Goal: Information Seeking & Learning: Learn about a topic

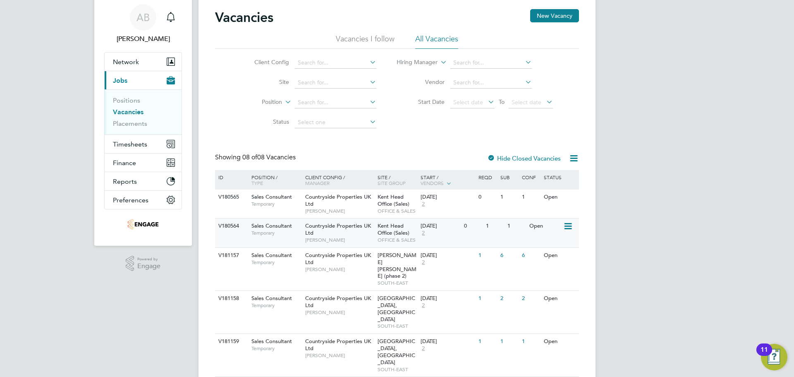
scroll to position [41, 0]
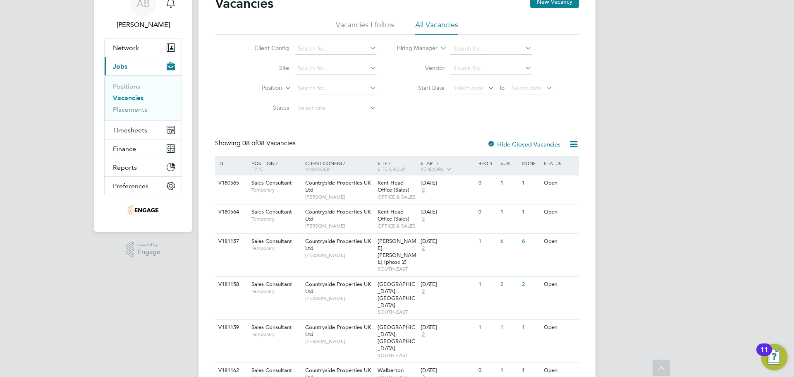
click at [490, 144] on div at bounding box center [491, 145] width 8 height 8
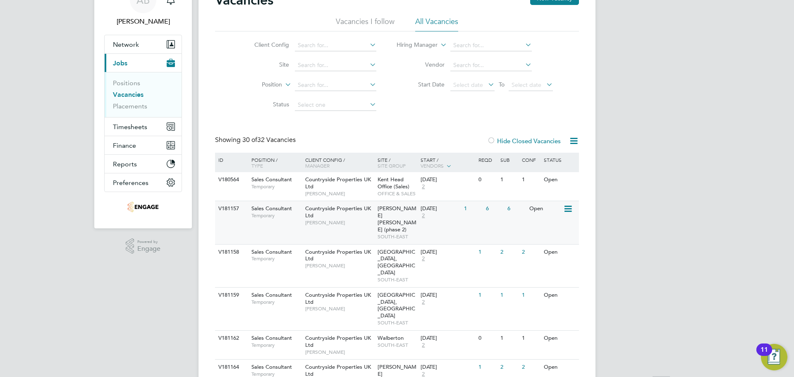
scroll to position [83, 0]
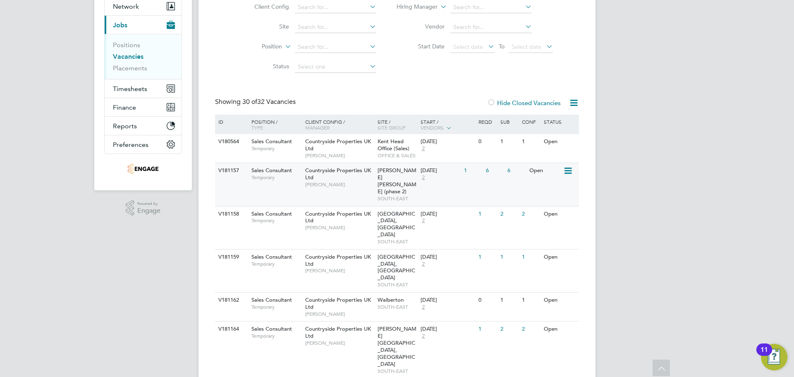
click at [268, 178] on span "Temporary" at bounding box center [277, 177] width 50 height 7
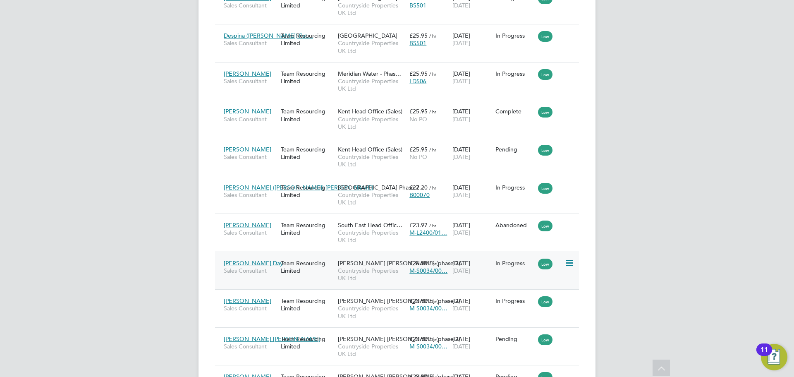
click at [572, 262] on icon at bounding box center [569, 263] width 8 height 10
click at [274, 278] on div "Caren Day Sales Consultant Team Resourcing Limited Burgess Hill (phase 2) Count…" at bounding box center [397, 271] width 364 height 38
click at [297, 272] on div "Team Resourcing Limited" at bounding box center [307, 266] width 57 height 23
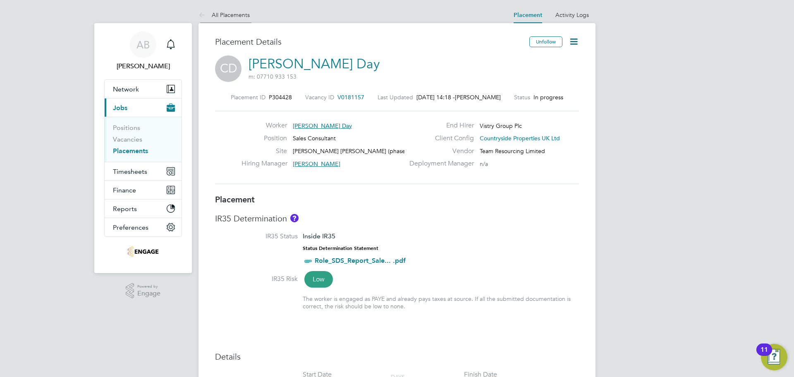
click at [204, 14] on icon at bounding box center [204, 15] width 10 height 10
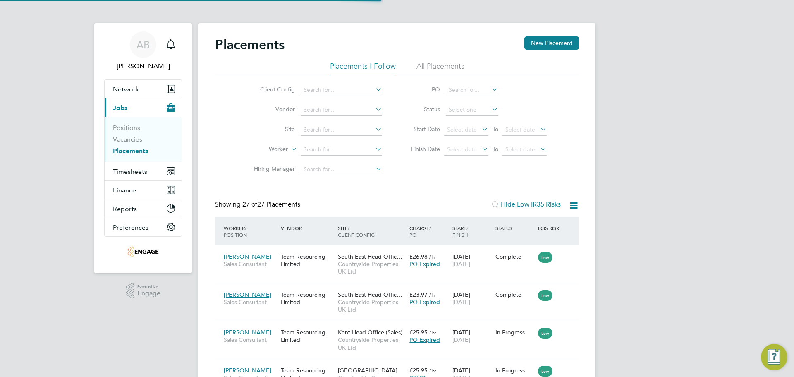
scroll to position [4, 4]
click at [324, 254] on div "Team Resourcing Limited" at bounding box center [307, 260] width 57 height 23
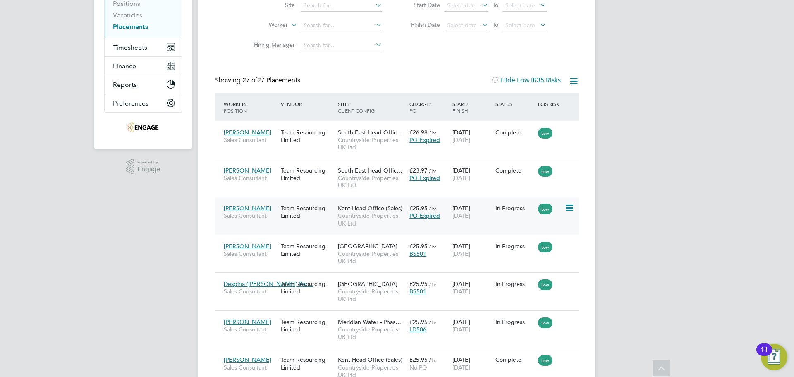
click at [394, 227] on span "Countryside Properties UK Ltd" at bounding box center [371, 219] width 67 height 15
click at [312, 258] on div "Team Resourcing Limited" at bounding box center [307, 249] width 57 height 23
click at [343, 302] on span "Countryside Properties UK Ltd" at bounding box center [371, 295] width 67 height 15
click at [265, 325] on div "Charles Lyons Sales Consultant" at bounding box center [250, 325] width 57 height 23
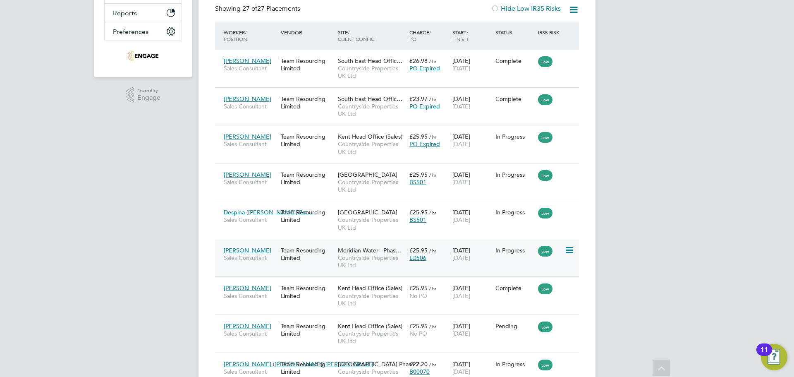
scroll to position [207, 0]
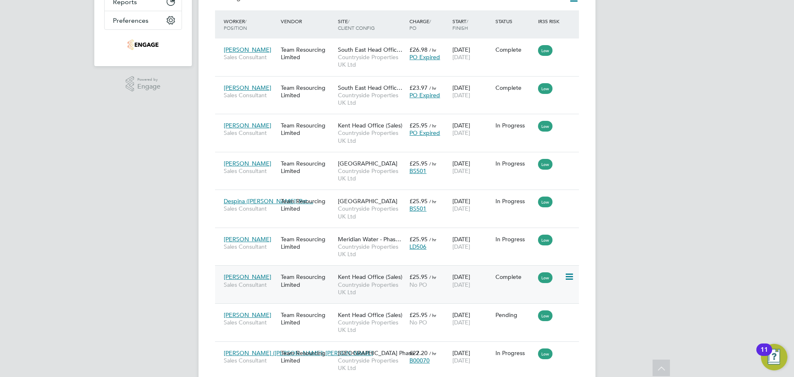
click at [269, 295] on div "Karen Dalby Sales Consultant Team Resourcing Limited Kent Head Office (Sales) C…" at bounding box center [397, 284] width 364 height 38
click at [277, 287] on div "Karen Dalby Sales Consultant" at bounding box center [250, 280] width 57 height 23
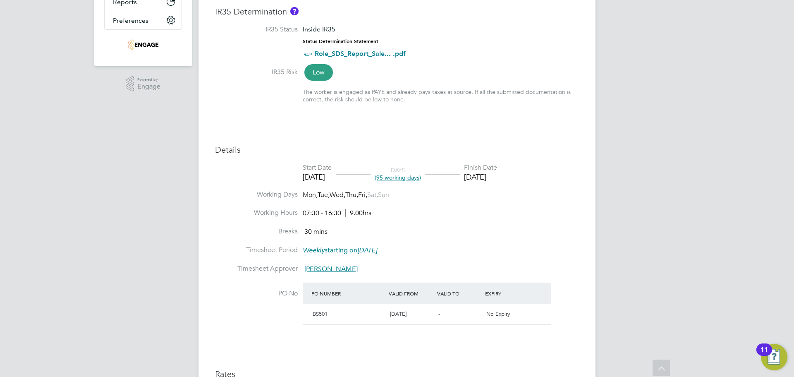
scroll to position [496, 0]
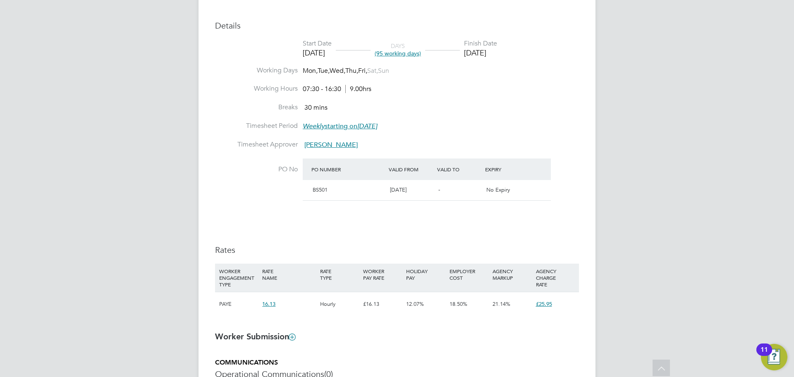
click at [347, 211] on li "PO No PO Number Valid From Valid To Expiry BS501 [DATE] - No Expiry" at bounding box center [397, 184] width 364 height 53
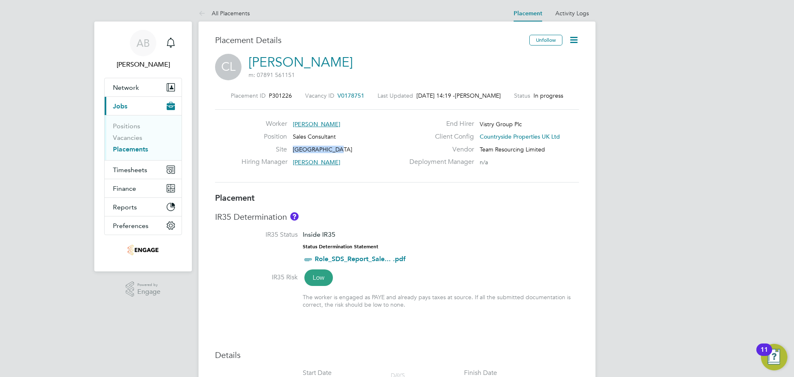
drag, startPoint x: 338, startPoint y: 150, endPoint x: 294, endPoint y: 150, distance: 44.3
click at [294, 150] on div "Site Belmont Street" at bounding box center [323, 151] width 163 height 13
copy span "[GEOGRAPHIC_DATA]"
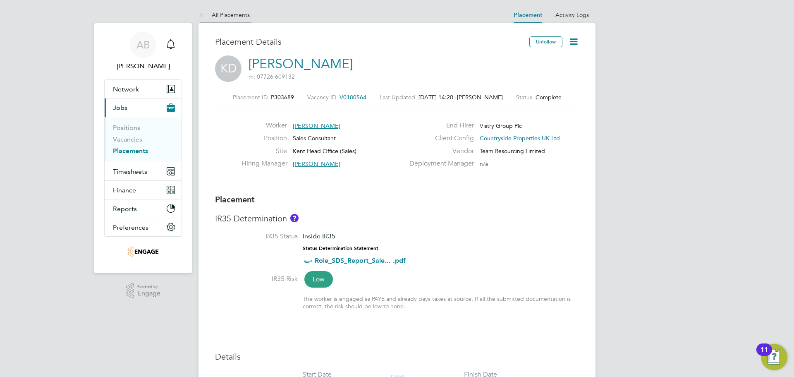
click at [204, 14] on icon at bounding box center [204, 15] width 10 height 10
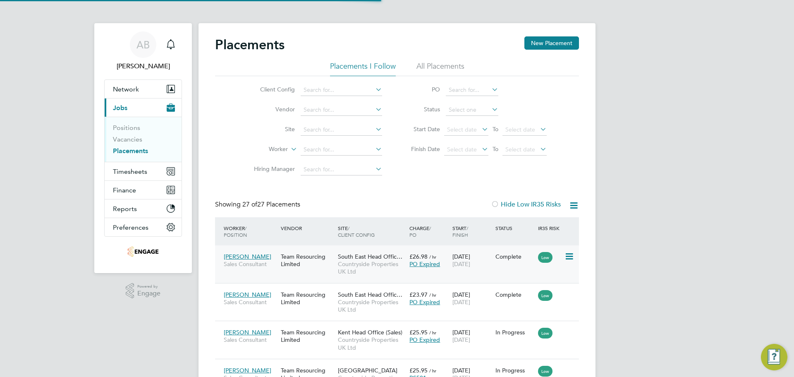
scroll to position [4, 4]
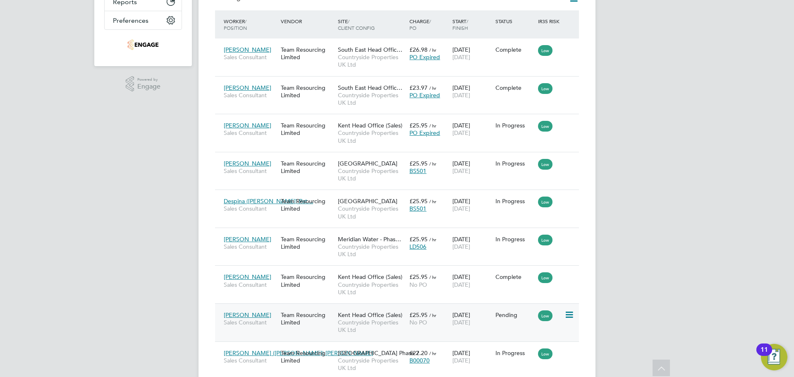
click at [246, 327] on div "Karen Dalby Sales Consultant" at bounding box center [250, 318] width 57 height 23
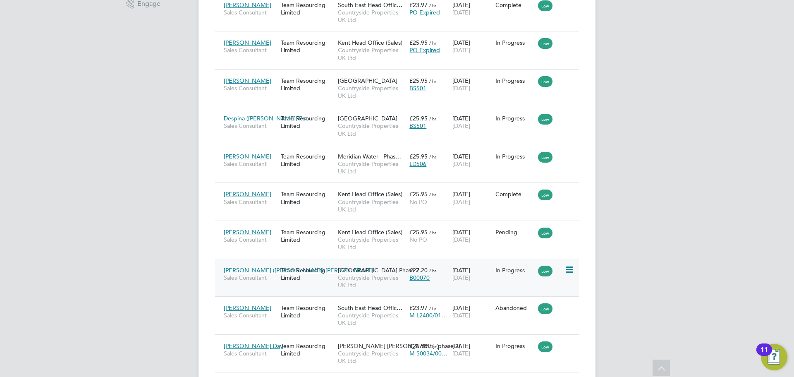
click at [303, 282] on div "Team Resourcing Limited" at bounding box center [307, 273] width 57 height 23
click at [254, 309] on span "George Howcroft" at bounding box center [248, 307] width 48 height 7
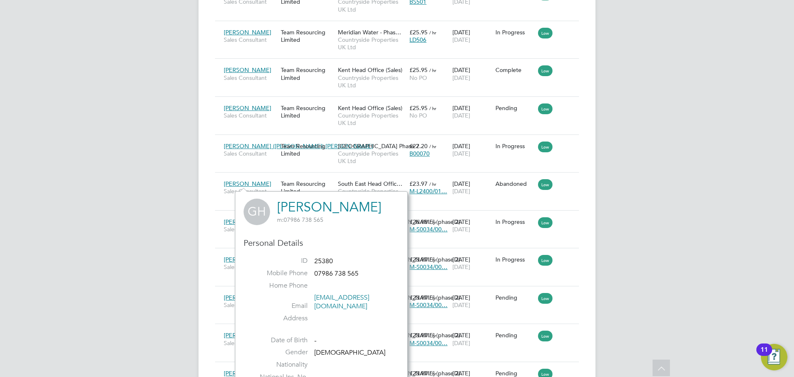
click at [208, 234] on div "Placements New Placement Placements I Follow All Placements Client Config Vendo…" at bounding box center [397, 244] width 397 height 1270
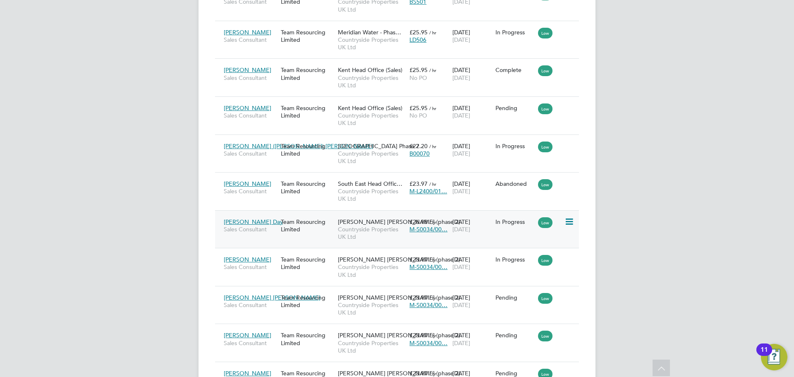
click at [312, 236] on div "Team Resourcing Limited" at bounding box center [307, 225] width 57 height 23
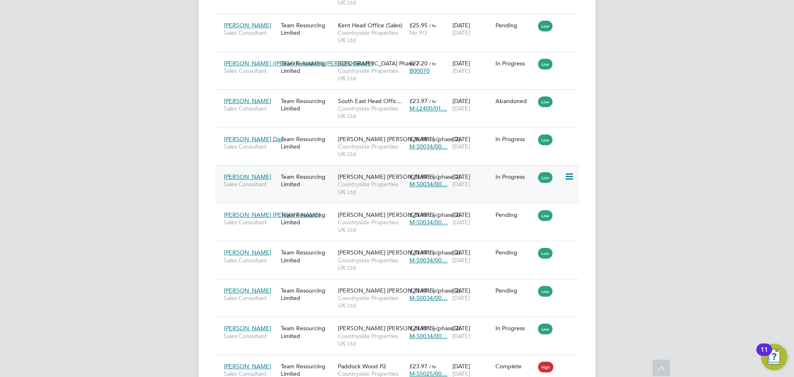
click at [276, 190] on div "Nick Sturland Sales Consultant" at bounding box center [250, 180] width 57 height 23
click at [255, 222] on span "Sales Consultant" at bounding box center [250, 221] width 53 height 7
click at [248, 269] on div "Myra Searle Sales Consultant Team Resourcing Limited Burgess Hill (phase 2) Cou…" at bounding box center [397, 260] width 364 height 38
click at [311, 263] on div "Team Resourcing Limited" at bounding box center [307, 256] width 57 height 23
click at [281, 305] on div "Team Resourcing Limited" at bounding box center [307, 294] width 57 height 23
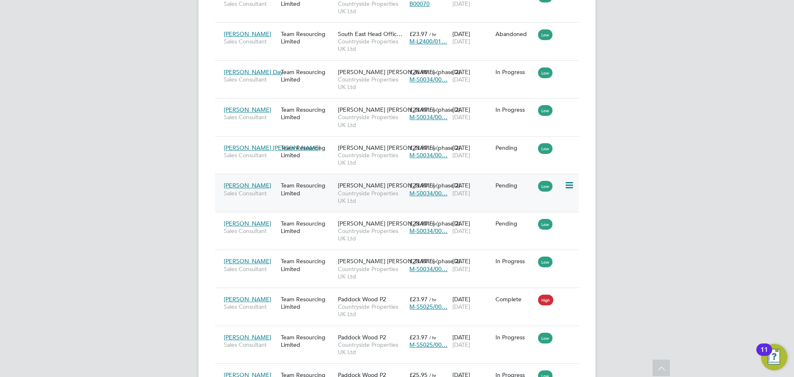
scroll to position [579, 0]
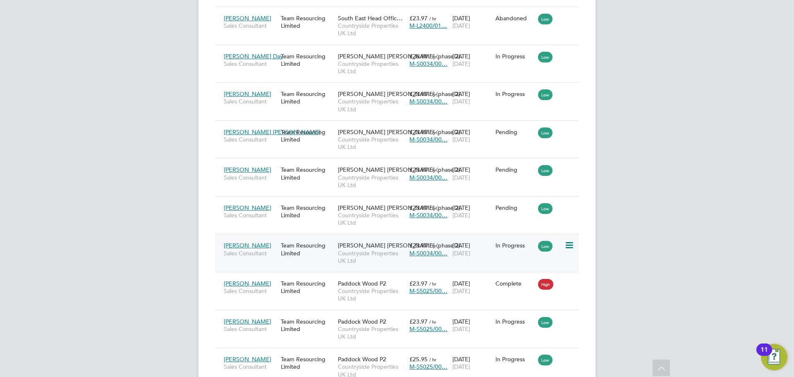
click at [312, 259] on div "Team Resourcing Limited" at bounding box center [307, 248] width 57 height 23
click at [334, 290] on div "Team Resourcing Limited" at bounding box center [307, 287] width 57 height 23
click at [344, 325] on span "Countryside Properties UK Ltd" at bounding box center [371, 332] width 67 height 15
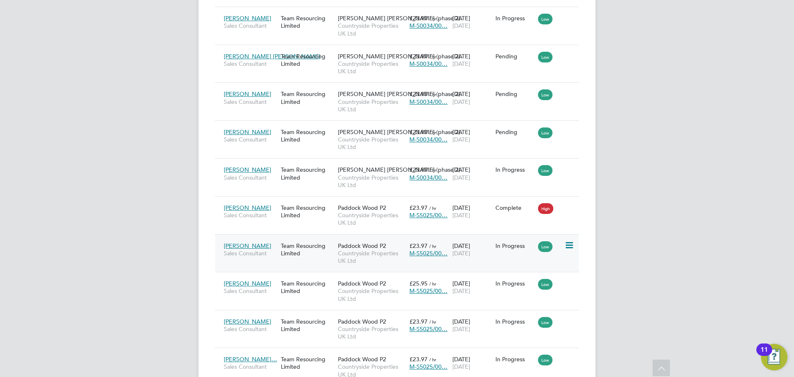
scroll to position [662, 0]
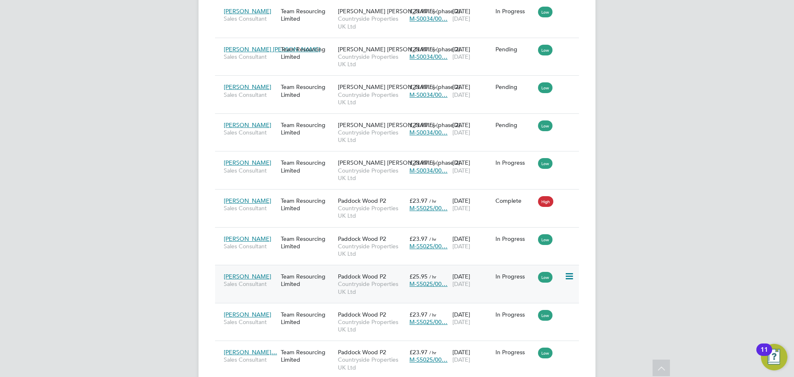
click at [340, 283] on span "Countryside Properties UK Ltd" at bounding box center [371, 287] width 67 height 15
click at [373, 317] on span "Paddock Wood P2" at bounding box center [362, 314] width 48 height 7
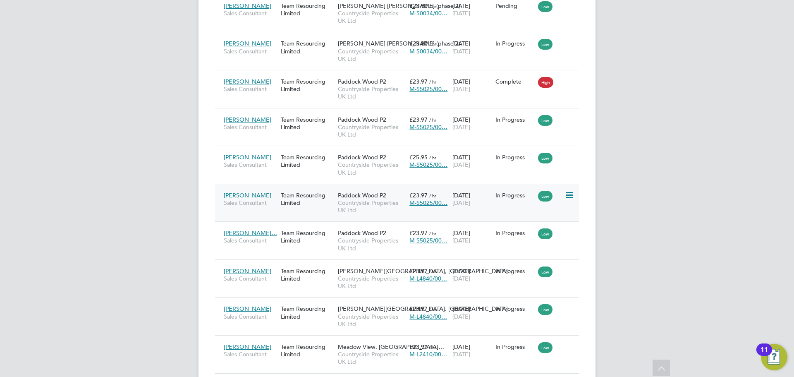
scroll to position [786, 0]
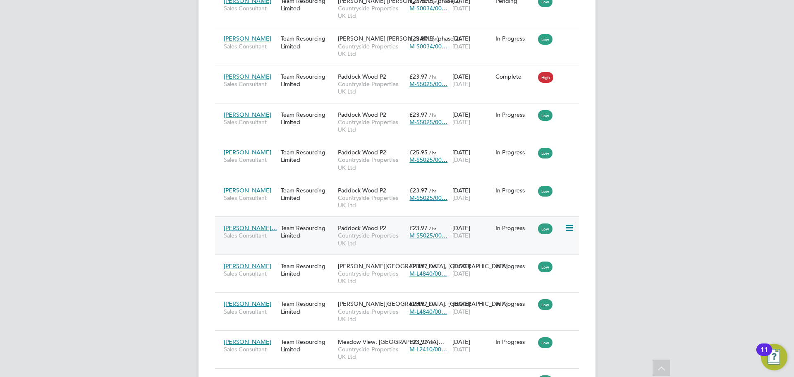
click at [361, 237] on span "Countryside Properties UK Ltd" at bounding box center [371, 239] width 67 height 15
click at [385, 279] on span "Countryside Properties UK Ltd" at bounding box center [371, 277] width 67 height 15
click at [386, 307] on span "Walstead Park, Lindfield" at bounding box center [423, 303] width 170 height 7
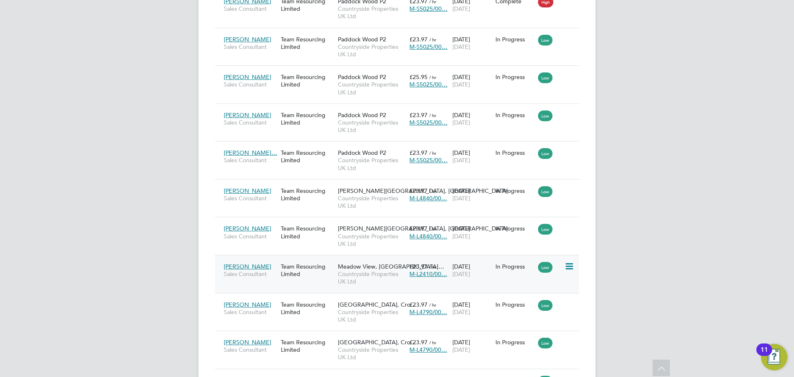
scroll to position [869, 0]
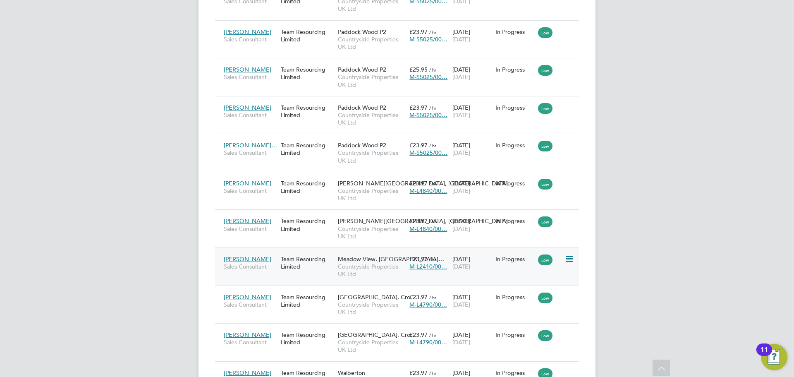
click at [348, 269] on span "Countryside Properties UK Ltd" at bounding box center [371, 270] width 67 height 15
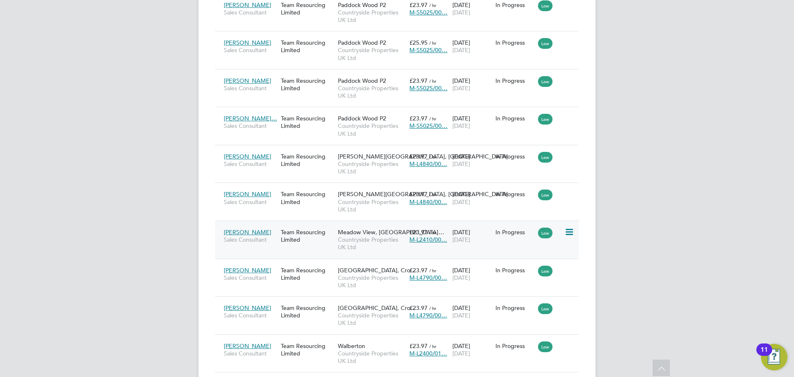
scroll to position [910, 0]
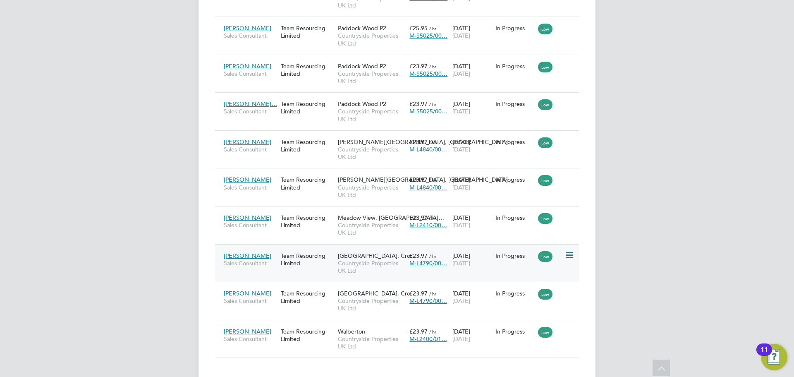
click at [356, 263] on span "Countryside Properties UK Ltd" at bounding box center [371, 266] width 67 height 15
click at [377, 298] on span "Countryside Properties UK Ltd" at bounding box center [371, 304] width 67 height 15
click at [360, 332] on span "Walberton" at bounding box center [351, 331] width 27 height 7
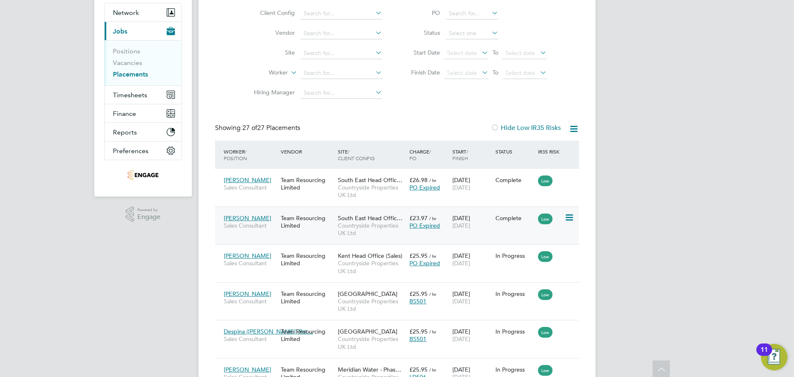
scroll to position [0, 0]
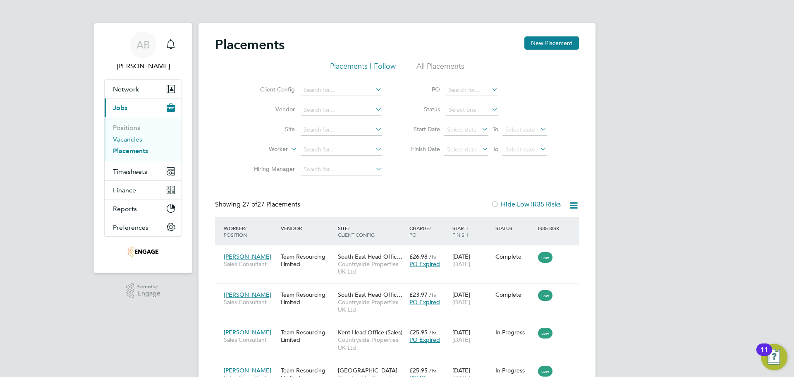
click at [133, 139] on link "Vacancies" at bounding box center [127, 139] width 29 height 8
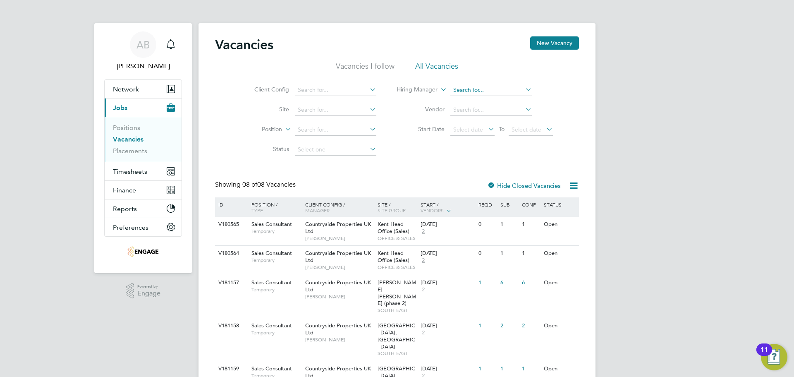
click at [480, 86] on input at bounding box center [492, 90] width 82 height 12
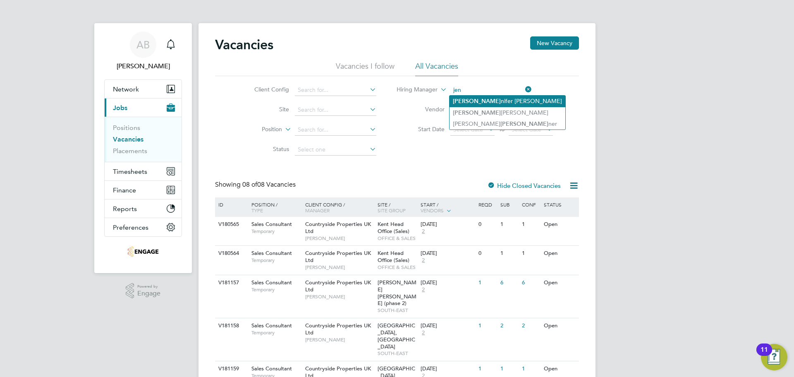
click at [485, 99] on li "Jen nifer Alexander" at bounding box center [508, 101] width 116 height 11
type input "Jennifer Alexander"
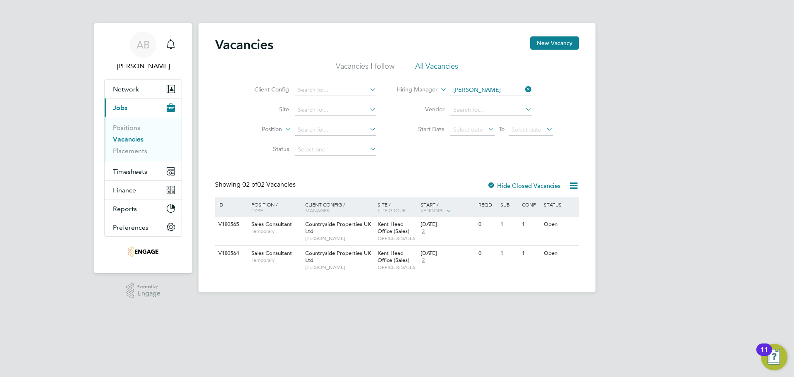
click at [492, 186] on div at bounding box center [491, 186] width 8 height 8
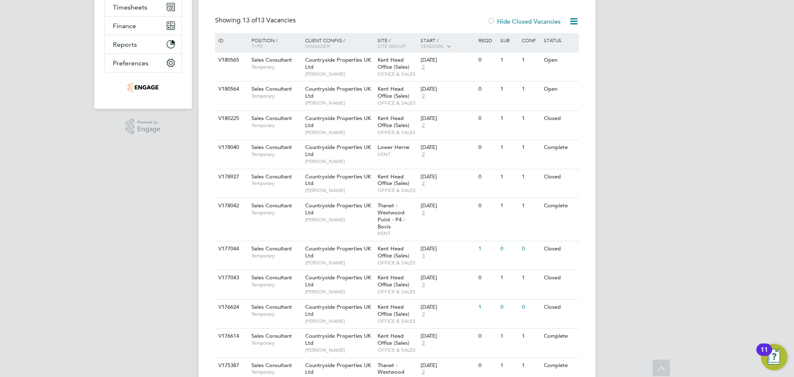
scroll to position [125, 0]
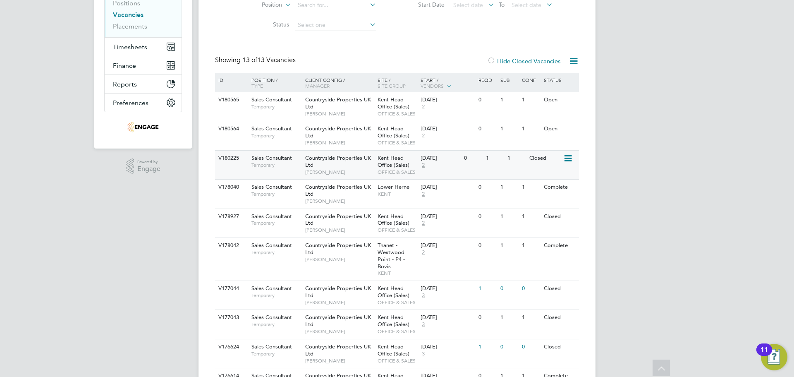
click at [357, 177] on div "Countryside Properties UK Ltd Jennifer Alexander" at bounding box center [339, 165] width 72 height 29
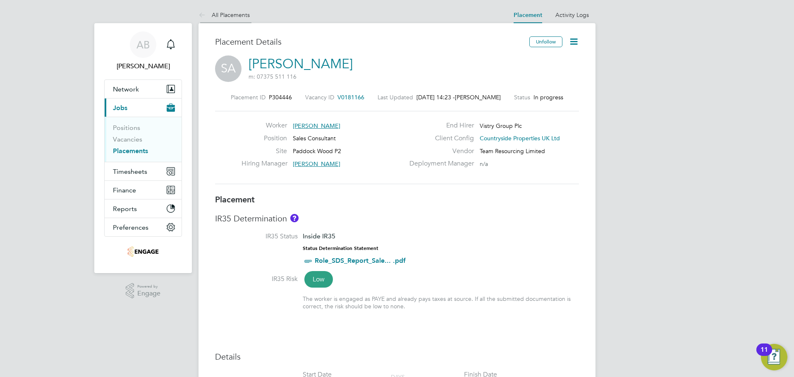
click at [204, 16] on icon at bounding box center [204, 15] width 10 height 10
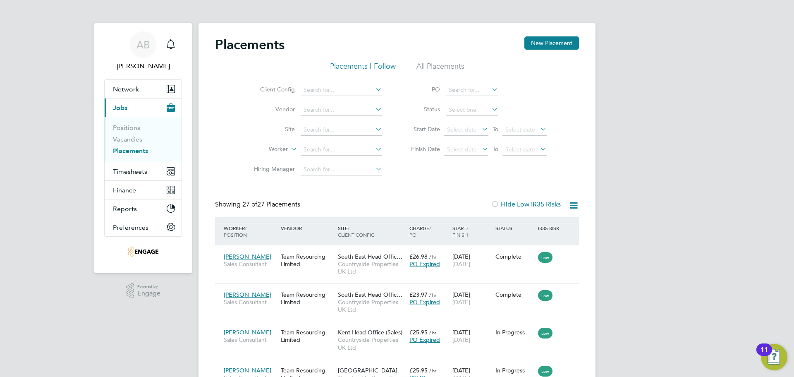
scroll to position [4, 4]
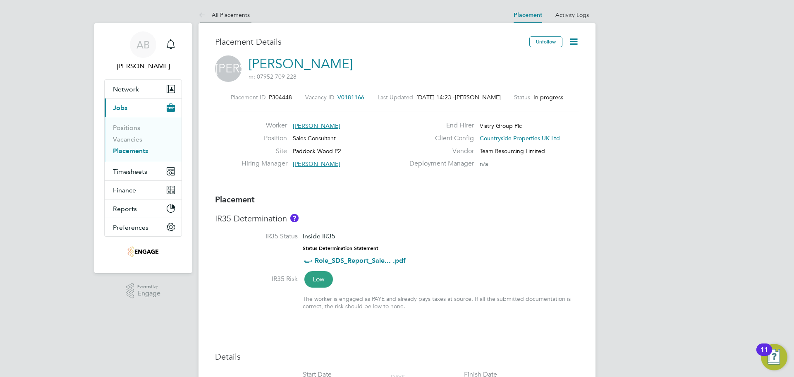
click at [204, 14] on icon at bounding box center [204, 15] width 10 height 10
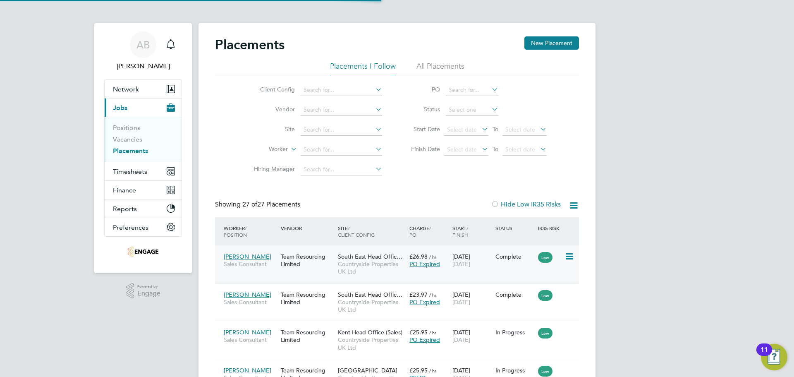
scroll to position [4, 4]
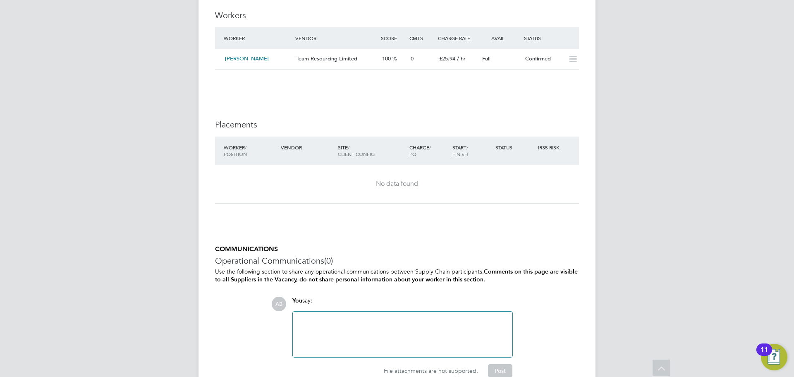
scroll to position [674, 0]
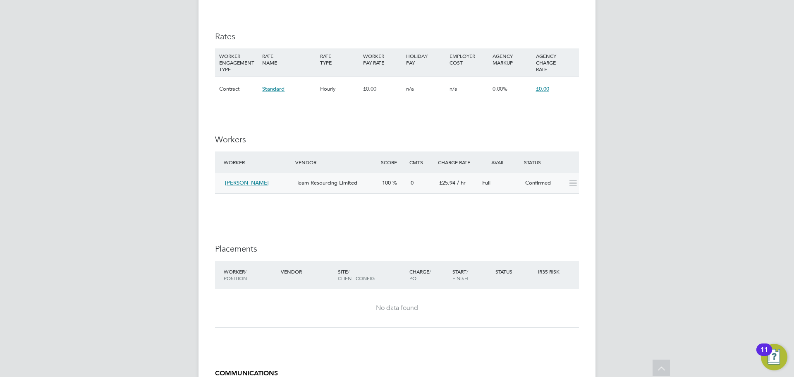
click at [322, 187] on div "Team Resourcing Limited" at bounding box center [336, 183] width 86 height 14
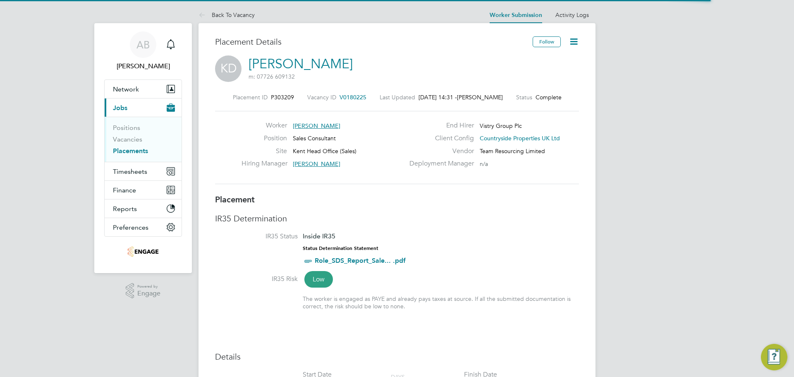
scroll to position [8, 58]
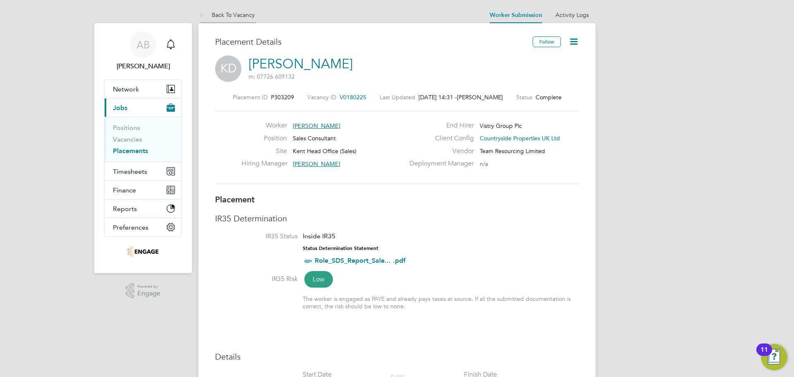
click at [199, 14] on icon at bounding box center [204, 15] width 10 height 10
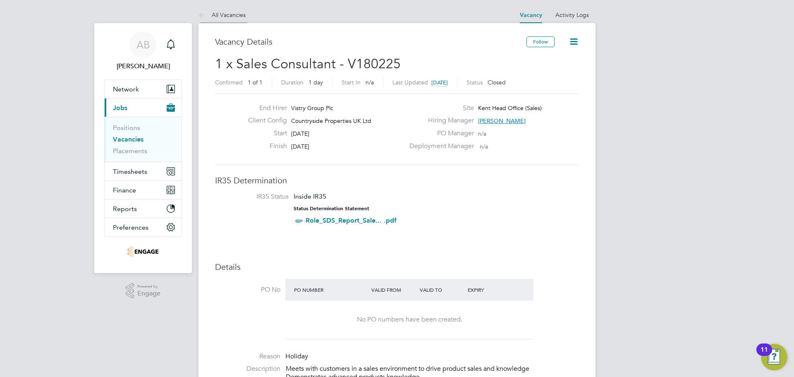
click at [203, 15] on icon at bounding box center [204, 15] width 10 height 10
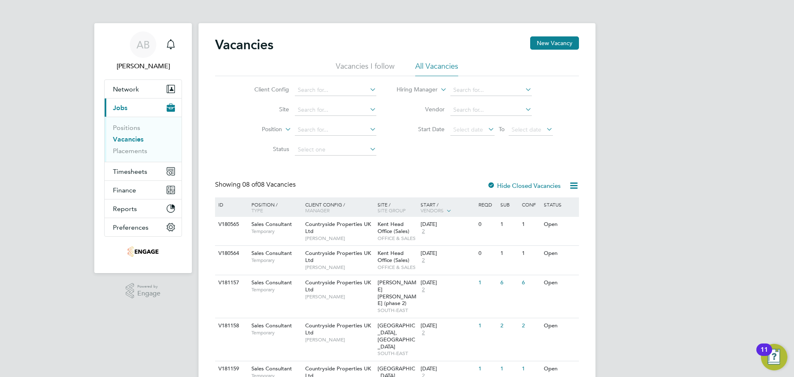
click at [470, 84] on li "Hiring Manager" at bounding box center [475, 90] width 177 height 20
click at [472, 90] on input at bounding box center [492, 90] width 82 height 12
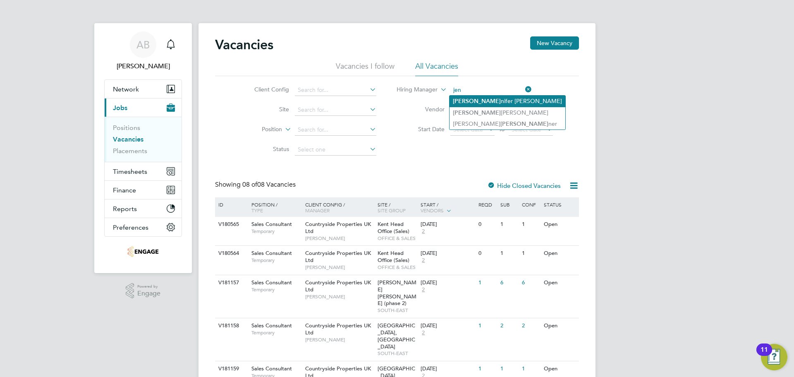
click at [481, 100] on li "Jen nifer Alexander" at bounding box center [508, 101] width 116 height 11
type input "[PERSON_NAME]"
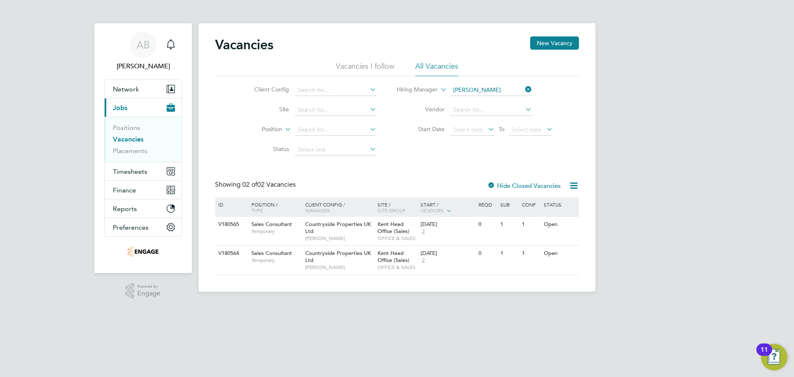
click at [535, 184] on label "Hide Closed Vacancies" at bounding box center [524, 186] width 74 height 8
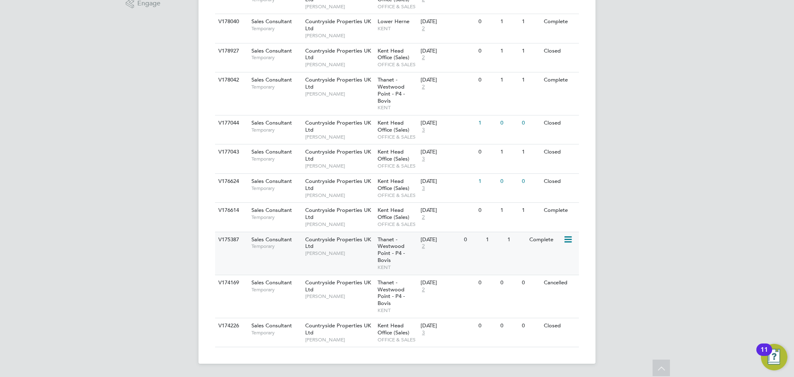
click at [258, 249] on span "Temporary" at bounding box center [277, 246] width 50 height 7
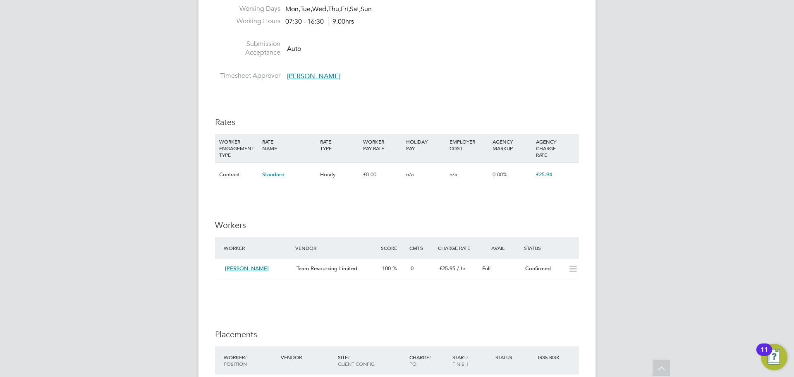
scroll to position [579, 0]
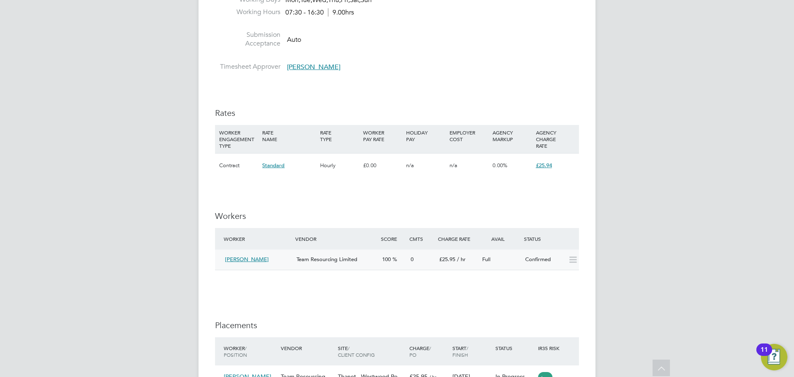
click at [361, 260] on div "Team Resourcing Limited" at bounding box center [336, 260] width 86 height 14
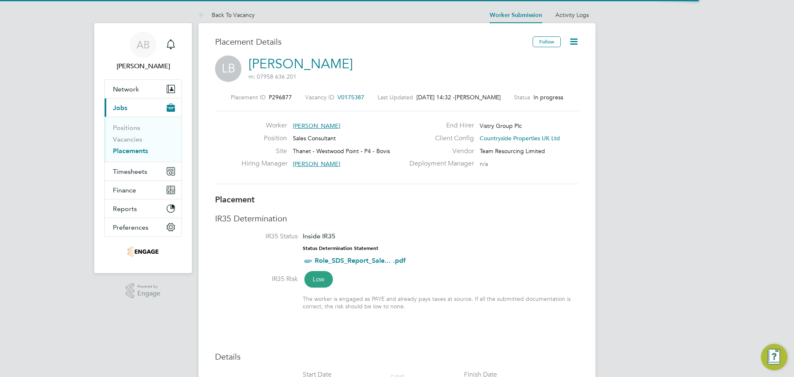
scroll to position [4, 4]
